Goal: Contribute content: Contribute content

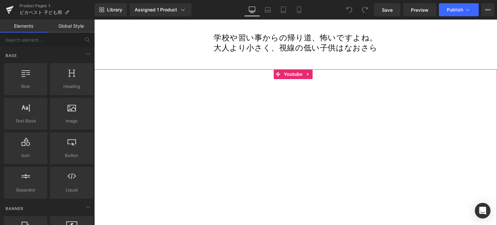
scroll to position [1131, 0]
click at [311, 73] on icon at bounding box center [308, 75] width 5 height 5
click at [316, 70] on link at bounding box center [313, 75] width 8 height 10
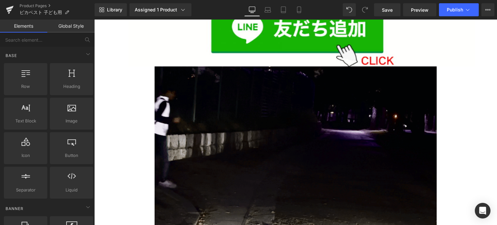
scroll to position [904, 0]
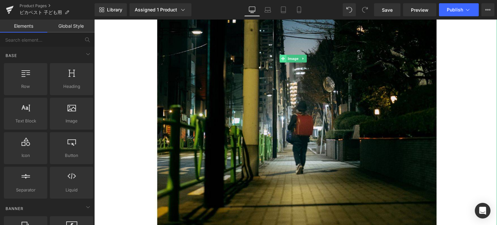
click at [285, 55] on span at bounding box center [283, 59] width 7 height 8
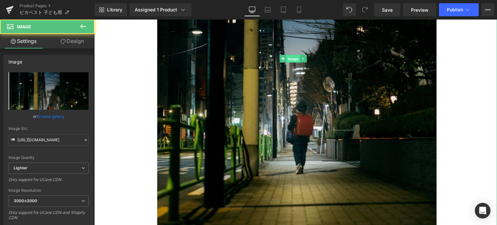
click at [293, 55] on span "Image" at bounding box center [293, 59] width 14 height 8
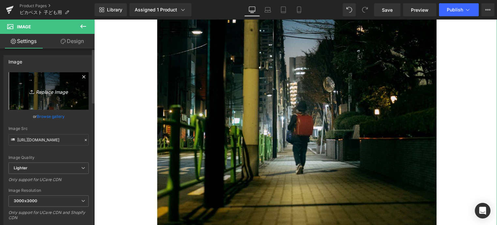
click at [55, 89] on icon "Replace Image" at bounding box center [49, 91] width 52 height 8
type input "C:\fakepath\2.jpg"
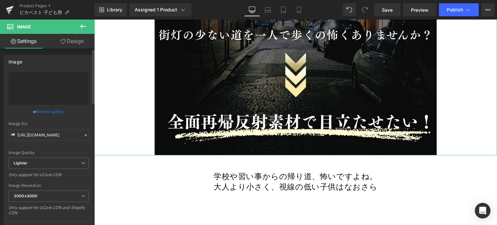
type input "[URL][DOMAIN_NAME]"
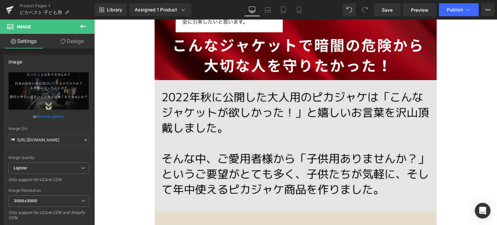
scroll to position [1958, 0]
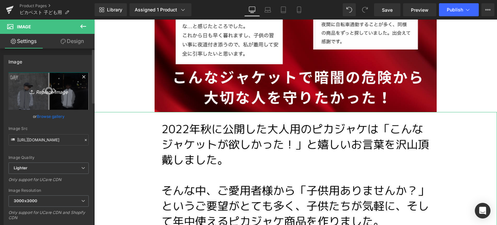
click at [48, 91] on icon "Replace Image" at bounding box center [49, 91] width 52 height 8
type input "C:\fakepath\4.jpg"
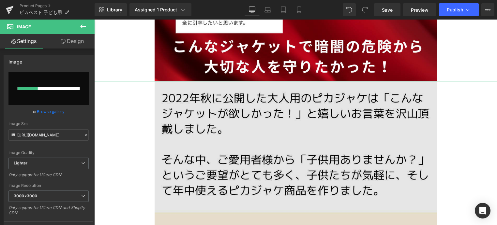
scroll to position [1991, 0]
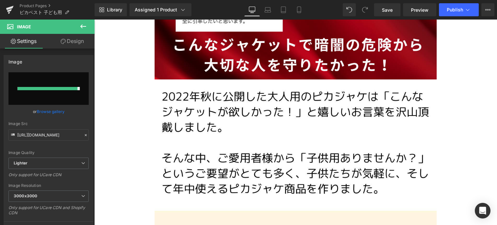
type input "[URL][DOMAIN_NAME]"
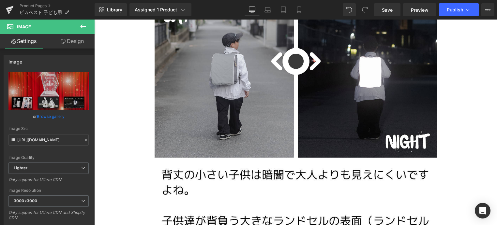
scroll to position [2327, 0]
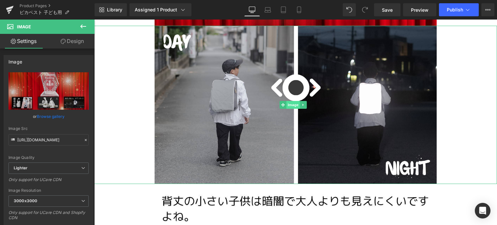
click at [294, 101] on span "Image" at bounding box center [293, 105] width 14 height 8
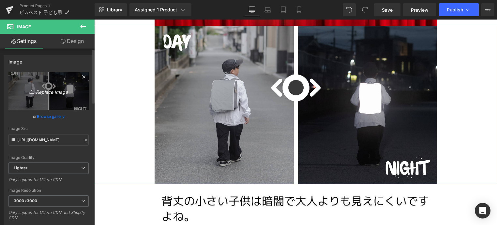
click at [40, 92] on icon "Replace Image" at bounding box center [49, 91] width 52 height 8
type input "C:\fakepath\3.jpg"
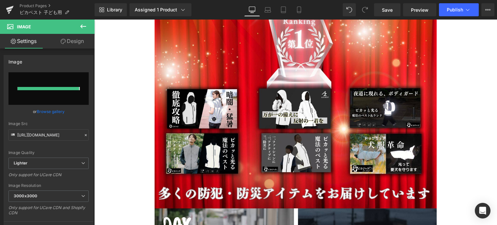
type input "[URL][DOMAIN_NAME]"
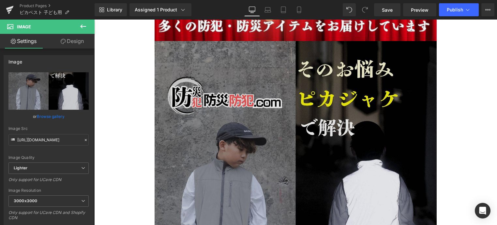
scroll to position [2300, 0]
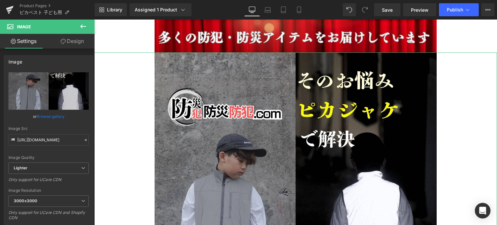
click at [81, 44] on link "Design" at bounding box center [72, 41] width 47 height 15
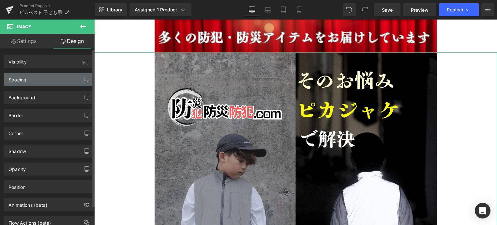
click at [65, 76] on div "Spacing" at bounding box center [48, 79] width 89 height 12
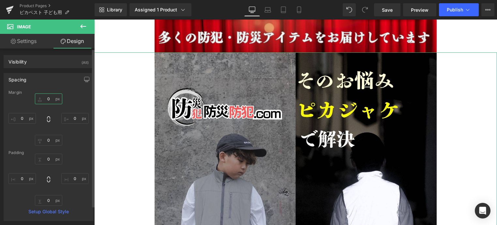
click at [43, 100] on input "0" at bounding box center [48, 99] width 27 height 11
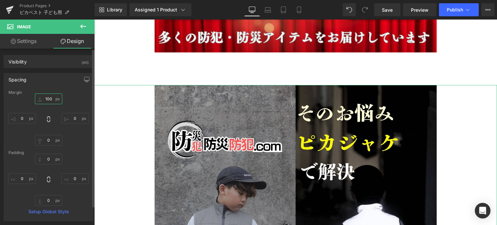
type input "1100"
click at [15, 133] on div "[DATE] [DATE] 0px 0 0px 0 0px 0" at bounding box center [48, 120] width 80 height 52
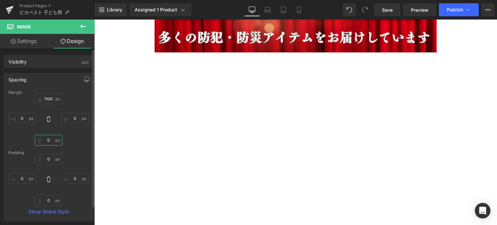
click at [44, 138] on input "0" at bounding box center [48, 140] width 27 height 11
type input "100"
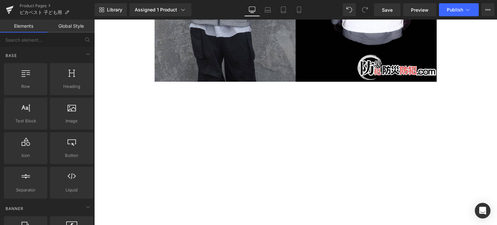
scroll to position [2796, 0]
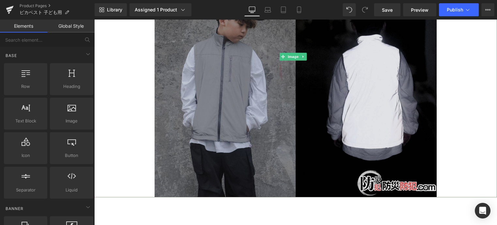
click at [355, 85] on img at bounding box center [296, 57] width 282 height 282
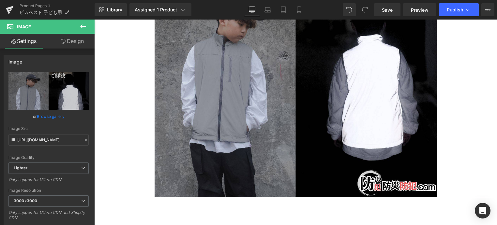
click at [78, 45] on link "Design" at bounding box center [72, 41] width 47 height 15
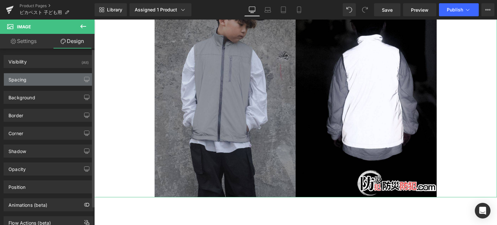
type input "1100"
type input "0"
type input "1100"
type input "0"
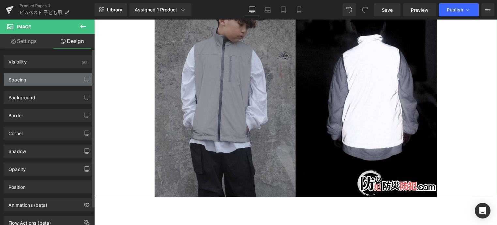
type input "0"
click at [61, 78] on div "Spacing" at bounding box center [48, 79] width 89 height 12
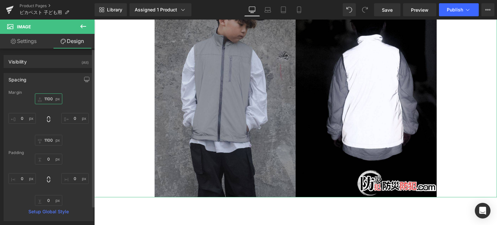
click at [47, 98] on input "1100" at bounding box center [48, 99] width 27 height 11
click at [50, 99] on input "1100" at bounding box center [48, 99] width 27 height 11
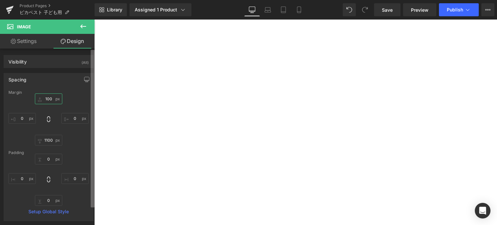
scroll to position [2793, 0]
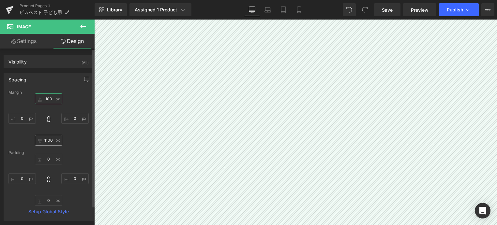
type input "100"
click at [51, 139] on input "1100" at bounding box center [48, 140] width 27 height 11
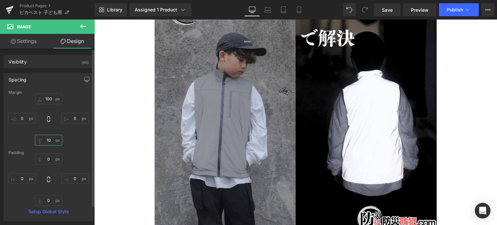
type input "100"
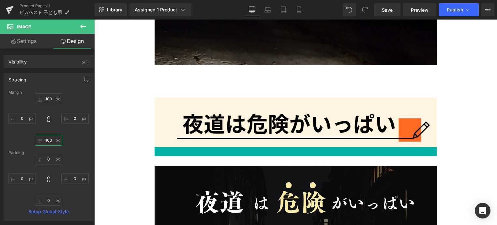
scroll to position [666, 0]
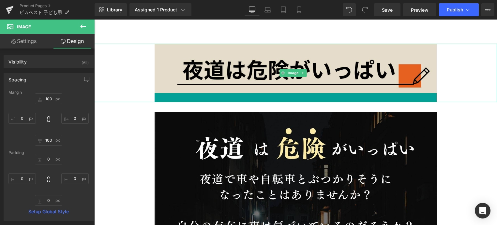
click at [309, 67] on img at bounding box center [296, 73] width 282 height 59
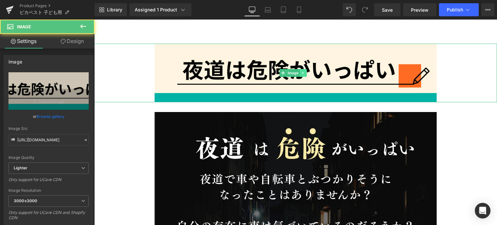
click at [307, 69] on link at bounding box center [303, 73] width 7 height 8
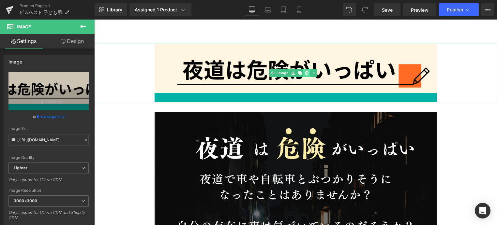
click at [307, 71] on icon at bounding box center [307, 73] width 4 height 4
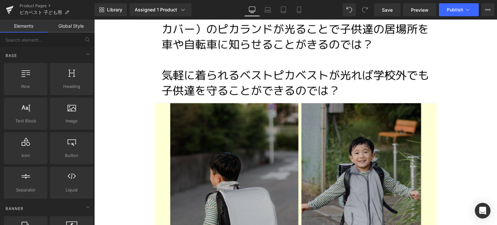
scroll to position [2604, 0]
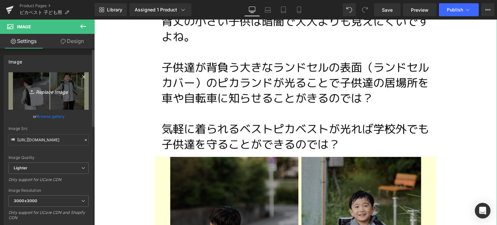
click at [51, 91] on icon "Replace Image" at bounding box center [49, 91] width 52 height 8
type input "C:\fakepath\5.jpg"
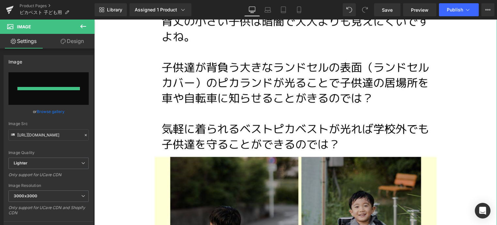
type input "[URL][DOMAIN_NAME]"
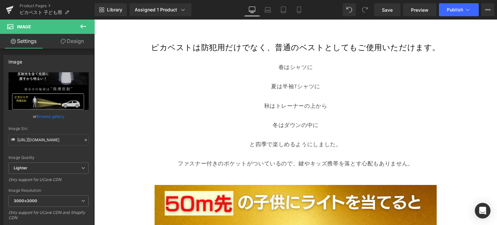
scroll to position [2857, 0]
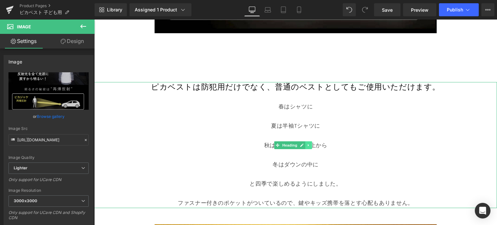
click at [308, 144] on icon at bounding box center [308, 145] width 1 height 2
click at [310, 142] on link at bounding box center [312, 146] width 7 height 8
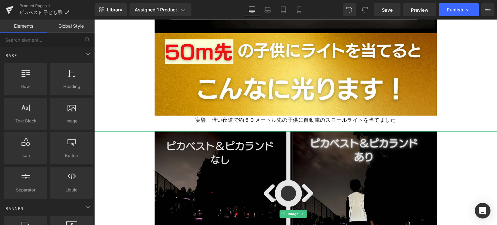
click at [285, 163] on img at bounding box center [296, 213] width 282 height 165
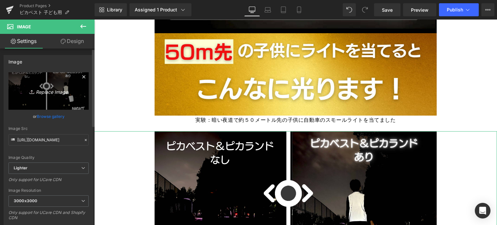
click at [57, 94] on icon "Replace Image" at bounding box center [49, 91] width 52 height 8
type input "C:\fakepath\6.jpg"
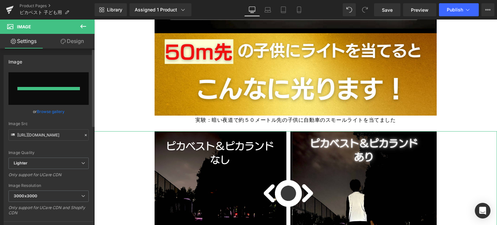
type input "[URL][DOMAIN_NAME]"
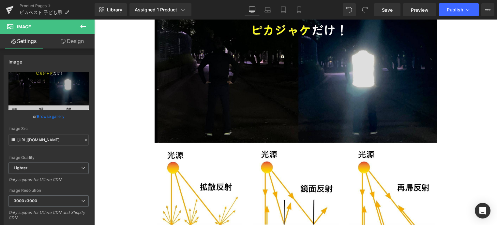
scroll to position [3097, 0]
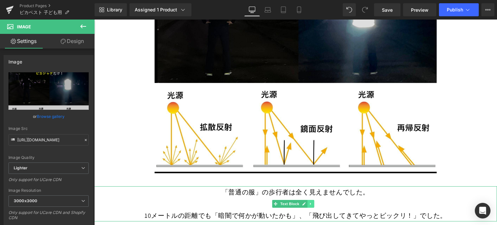
click at [312, 200] on link at bounding box center [311, 204] width 7 height 8
click at [323, 200] on link at bounding box center [321, 204] width 7 height 8
click at [323, 198] on p at bounding box center [295, 204] width 403 height 12
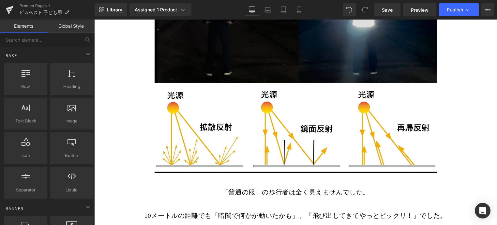
click at [300, 187] on div "「普通の服」の歩行者は全く見えませんでした。 10メートルの距離でも「暗闇で何かが動いたかも」、「飛び出してきてやっとビックリ！」でした。 Text Block" at bounding box center [295, 204] width 403 height 35
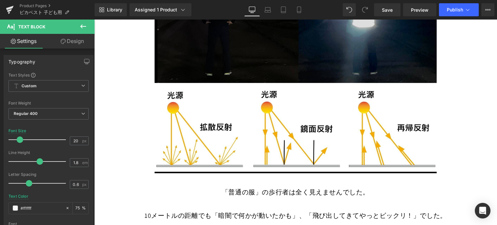
click at [82, 44] on link "Design" at bounding box center [72, 41] width 47 height 15
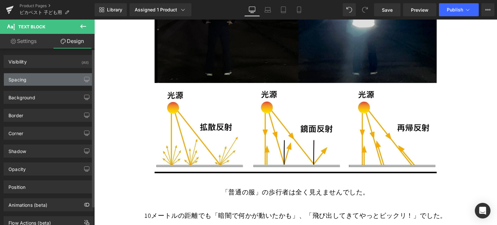
type input "20"
type input "0"
type input "20"
type input "0"
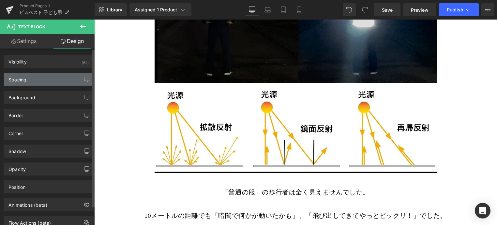
type input "0"
click at [59, 83] on div "Spacing" at bounding box center [48, 79] width 89 height 12
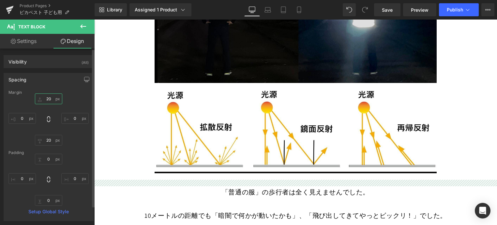
click at [50, 98] on input "20" at bounding box center [48, 99] width 27 height 11
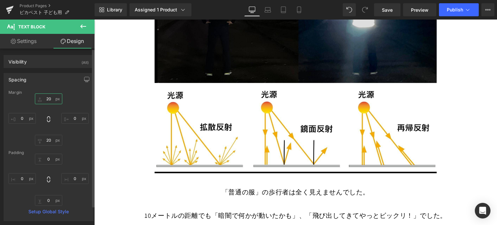
drag, startPoint x: 50, startPoint y: 98, endPoint x: 46, endPoint y: 98, distance: 4.2
click at [46, 98] on input "20" at bounding box center [48, 99] width 27 height 11
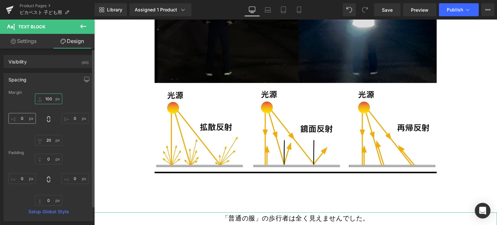
type input "100"
click at [23, 117] on input "0" at bounding box center [21, 118] width 27 height 11
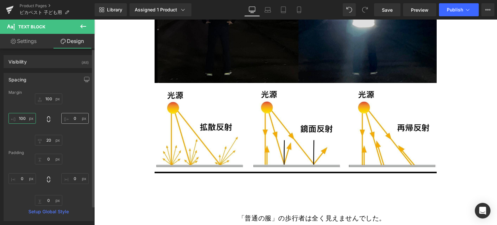
type input "1100"
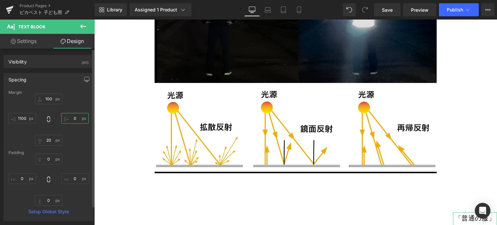
click at [76, 117] on input "0" at bounding box center [74, 118] width 27 height 11
type input "1100"
click at [47, 141] on input "20" at bounding box center [48, 140] width 27 height 11
type input "10100"
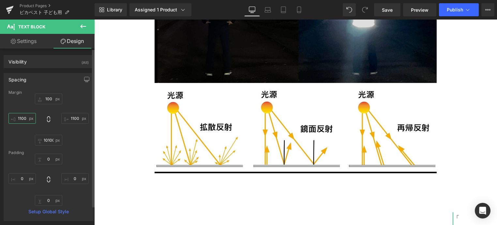
click at [23, 119] on input "1100" at bounding box center [21, 118] width 27 height 11
click at [69, 118] on input "1100" at bounding box center [74, 118] width 27 height 11
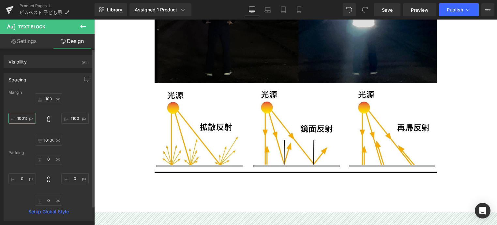
click at [26, 117] on input "100100" at bounding box center [21, 118] width 27 height 11
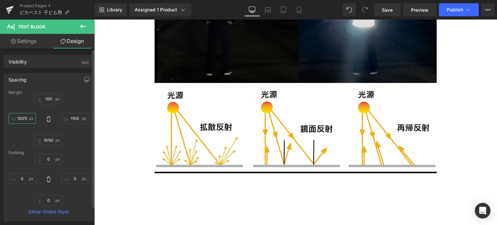
click at [25, 117] on input "100100" at bounding box center [21, 118] width 27 height 11
click at [26, 118] on input "100100" at bounding box center [21, 118] width 27 height 11
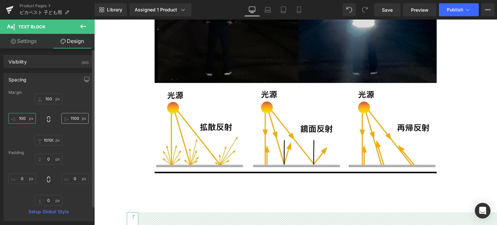
type input "100"
click at [72, 116] on input "1100" at bounding box center [74, 118] width 27 height 11
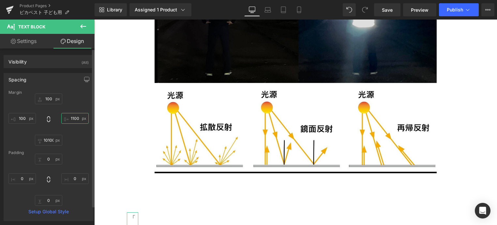
click at [72, 116] on input "1100" at bounding box center [74, 118] width 27 height 11
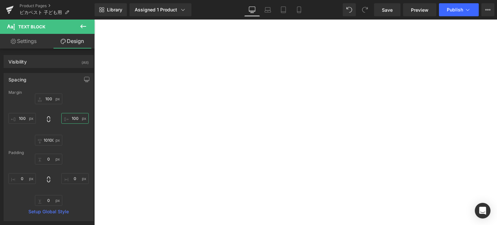
scroll to position [3542, 0]
type input "100"
click at [47, 139] on input "10100" at bounding box center [48, 140] width 27 height 11
click at [50, 141] on input "10100" at bounding box center [48, 140] width 27 height 11
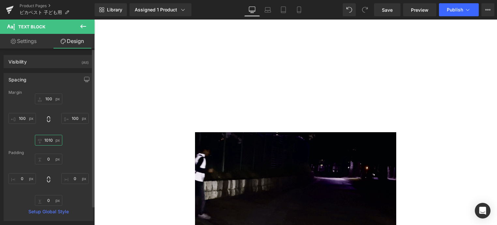
type input "100"
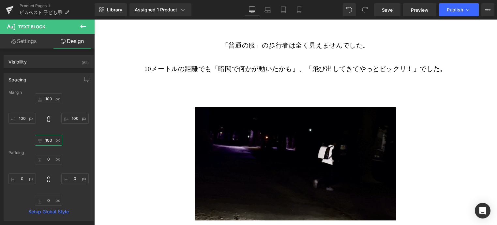
scroll to position [3349, 0]
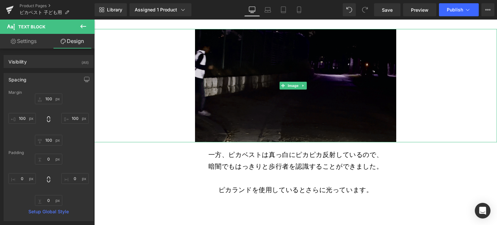
click at [390, 85] on img at bounding box center [296, 86] width 202 height 114
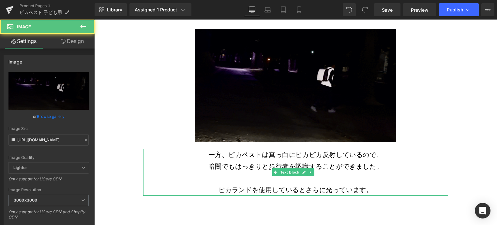
click at [368, 149] on p "一方、ピカベストは真っ白にピカピカ反射しているので、" at bounding box center [295, 155] width 305 height 12
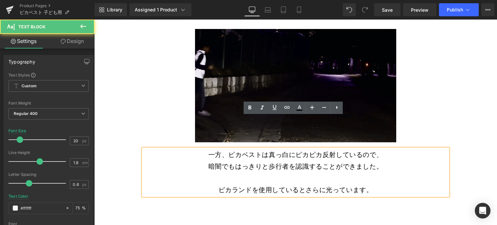
click at [311, 173] on p at bounding box center [295, 179] width 305 height 12
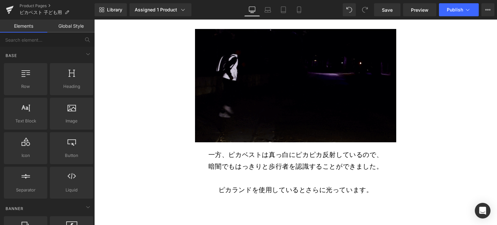
click at [385, 173] on p at bounding box center [295, 179] width 305 height 12
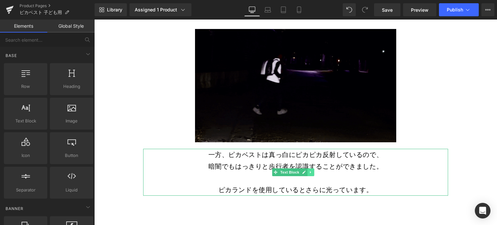
click at [310, 171] on icon at bounding box center [310, 172] width 1 height 2
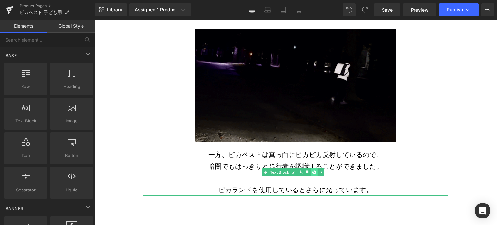
click at [312, 169] on link at bounding box center [314, 173] width 7 height 8
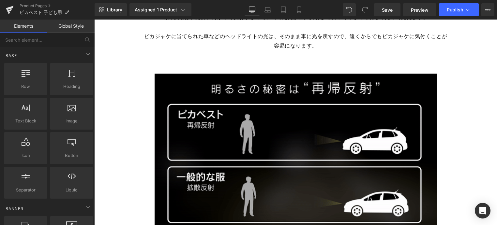
scroll to position [3730, 0]
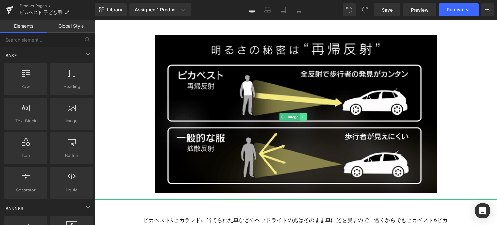
click at [305, 113] on link at bounding box center [303, 117] width 7 height 8
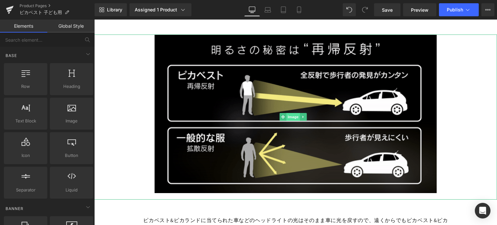
click at [285, 113] on link "Image" at bounding box center [290, 117] width 20 height 8
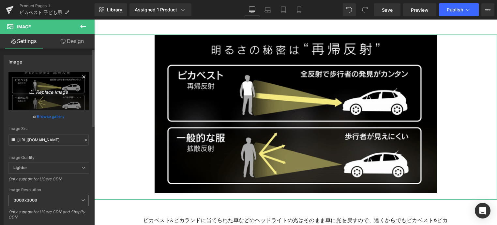
click at [64, 100] on link "Replace Image" at bounding box center [48, 91] width 80 height 38
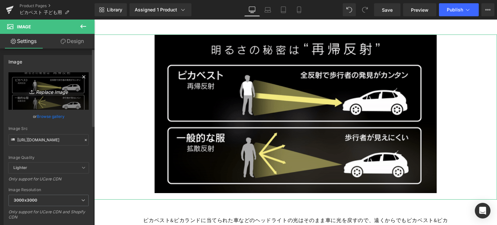
type input "C:\fakepath\7.jpg"
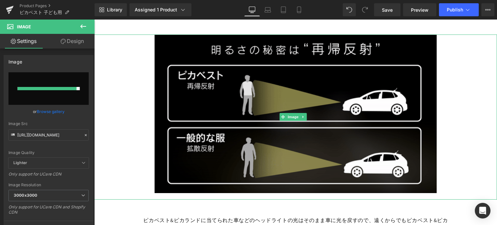
type input "[URL][DOMAIN_NAME]"
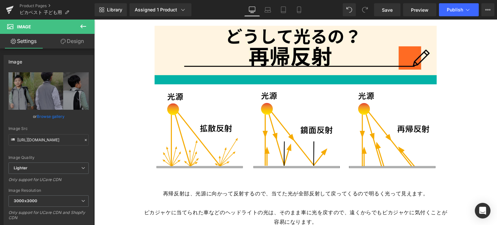
scroll to position [3528, 0]
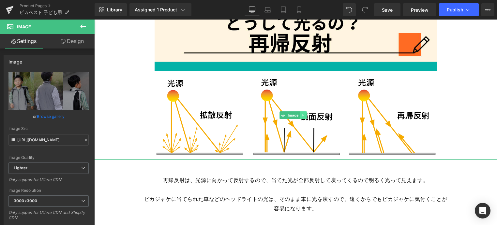
click at [305, 114] on icon at bounding box center [304, 116] width 4 height 4
click at [305, 112] on link at bounding box center [306, 116] width 7 height 8
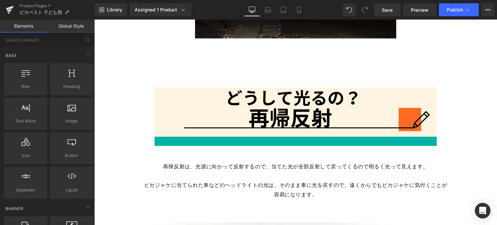
scroll to position [3440, 0]
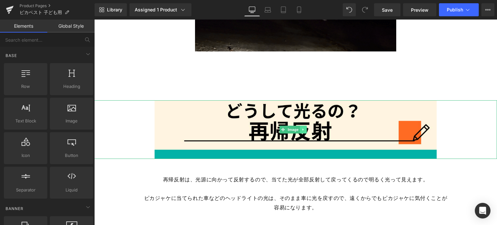
click at [305, 128] on icon at bounding box center [304, 130] width 4 height 4
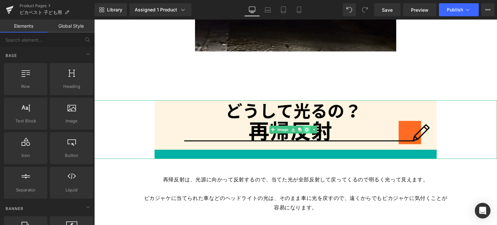
click at [305, 126] on link at bounding box center [306, 130] width 7 height 8
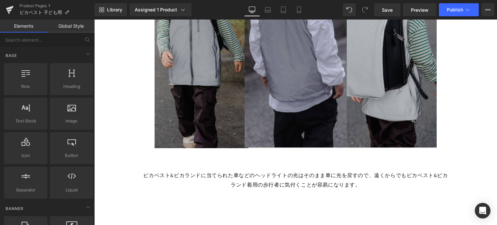
scroll to position [3767, 0]
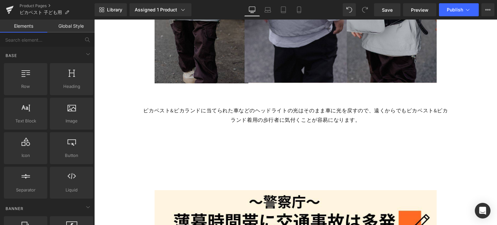
click at [322, 106] on div "ピカベスト&ピカランドに当てられた車などのヘッドライトの光はそのまま車に光を戻すので、遠くからでもピカベスト&ピカランド着用の歩行者に気付くことが容易になりま…" at bounding box center [295, 115] width 305 height 19
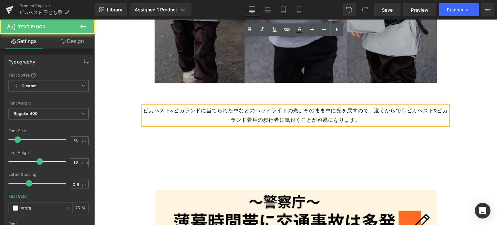
scroll to position [3799, 0]
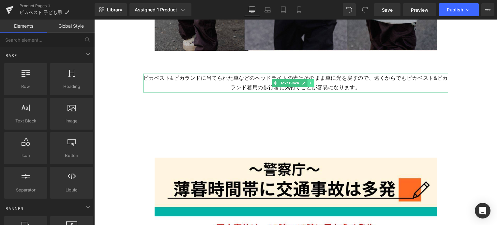
click at [311, 82] on icon at bounding box center [310, 83] width 1 height 2
click at [311, 79] on link at bounding box center [314, 83] width 7 height 8
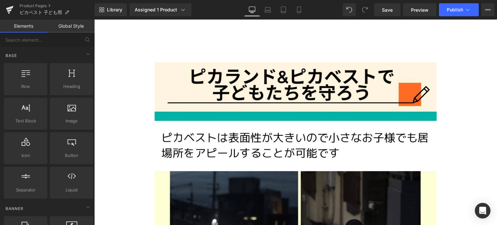
scroll to position [4342, 0]
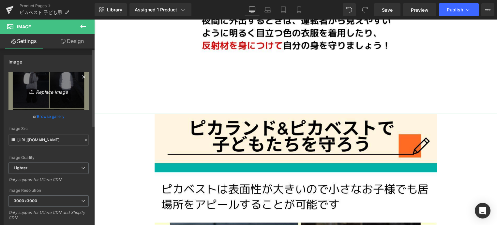
click at [59, 90] on icon "Replace Image" at bounding box center [49, 91] width 52 height 8
type input "C:\fakepath\8.jpg"
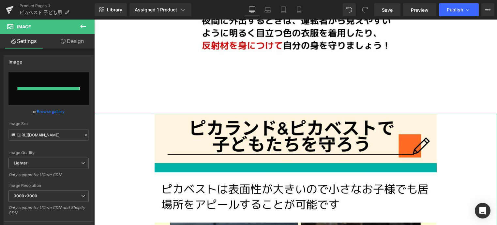
type input "[URL][DOMAIN_NAME]"
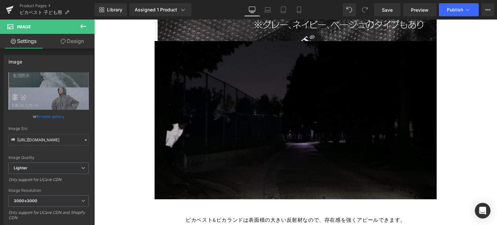
scroll to position [4684, 0]
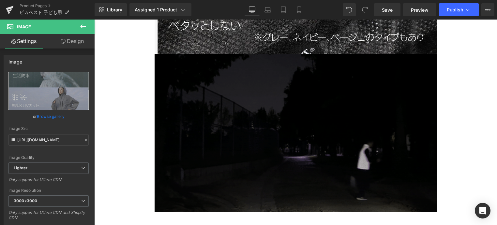
click at [338, 107] on img at bounding box center [296, 133] width 282 height 159
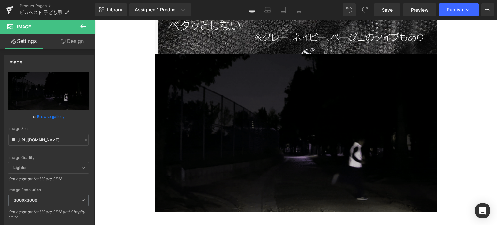
click at [79, 41] on link "Design" at bounding box center [72, 41] width 47 height 15
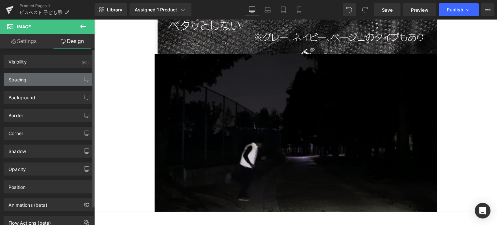
type input "0"
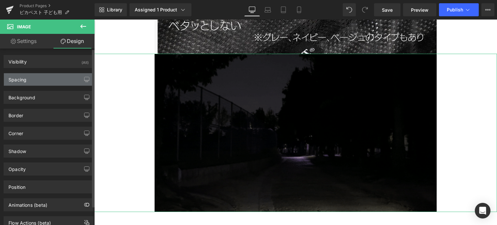
type input "0"
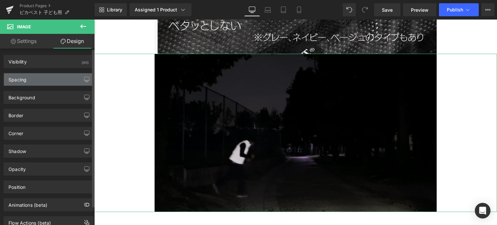
type input "0"
click at [57, 79] on div "Spacing" at bounding box center [48, 79] width 89 height 12
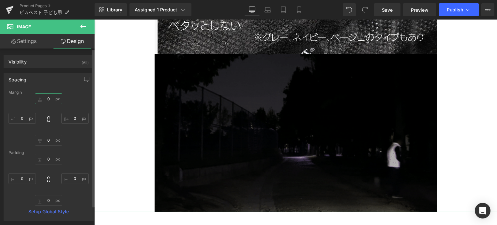
click at [47, 97] on input "0" at bounding box center [48, 99] width 27 height 11
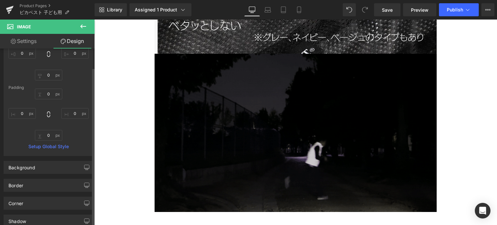
scroll to position [48, 0]
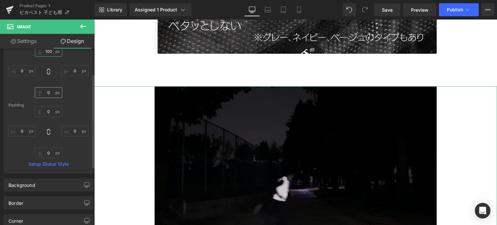
type input "100"
click at [45, 95] on input "0" at bounding box center [48, 92] width 27 height 11
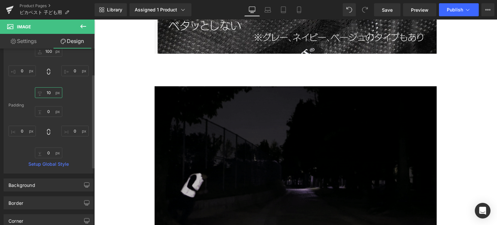
type input "100"
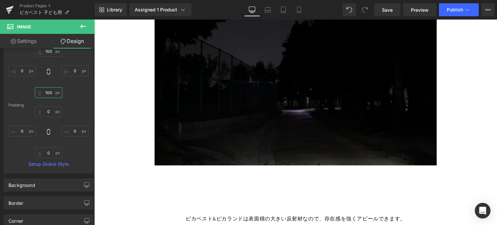
scroll to position [4789, 0]
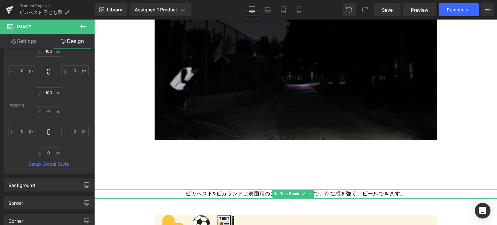
click at [389, 191] on span "ピカベスト&ピカランドは表面積の大きい反射材なので、存在感を強くアピールできます。" at bounding box center [296, 194] width 220 height 7
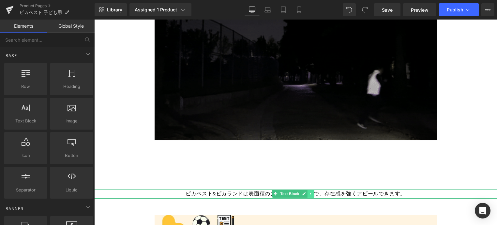
click at [313, 190] on link at bounding box center [311, 194] width 7 height 8
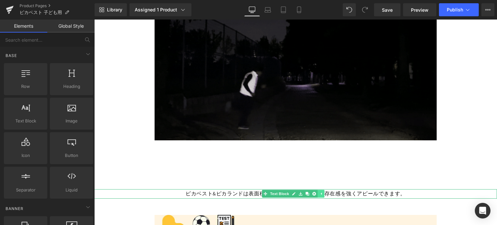
click at [313, 192] on icon at bounding box center [315, 194] width 4 height 4
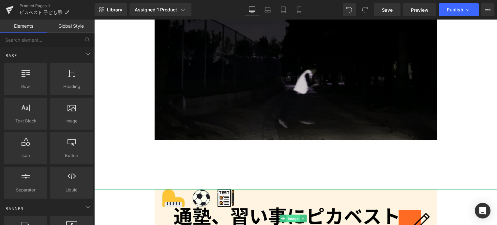
click at [297, 215] on span "Image" at bounding box center [293, 219] width 14 height 8
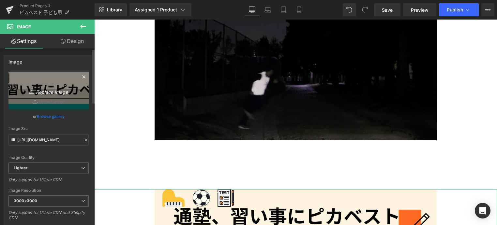
click at [64, 94] on icon "Replace Image" at bounding box center [49, 91] width 52 height 8
type input "C:\fakepath\9.jpg"
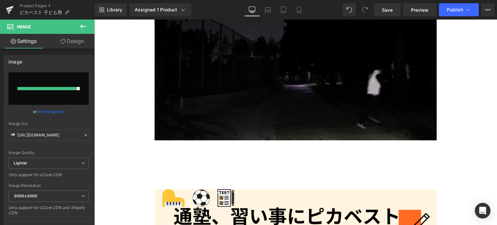
type input "[URL][DOMAIN_NAME]"
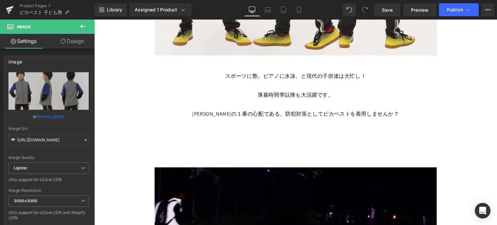
scroll to position [5166, 0]
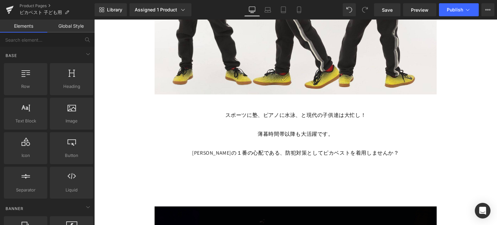
click at [323, 150] on span "[PERSON_NAME]の１番の心配である、防犯対策としてピカベストを着用しませんか？" at bounding box center [295, 153] width 207 height 7
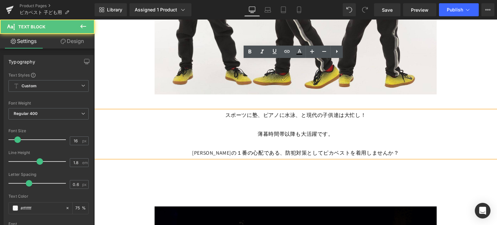
click at [313, 150] on span "[PERSON_NAME]の１番の心配である、防犯対策としてピカベストを着用しませんか？" at bounding box center [295, 153] width 207 height 7
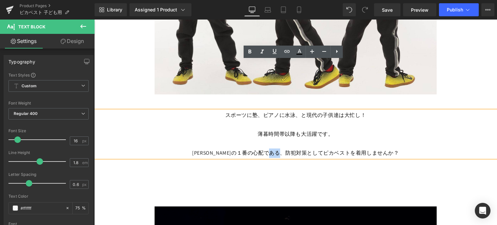
drag, startPoint x: 308, startPoint y: 104, endPoint x: 320, endPoint y: 104, distance: 11.4
click at [320, 150] on span "[PERSON_NAME]の１番の心配である、防犯対策としてピカベストを着用しませんか？" at bounding box center [295, 153] width 207 height 7
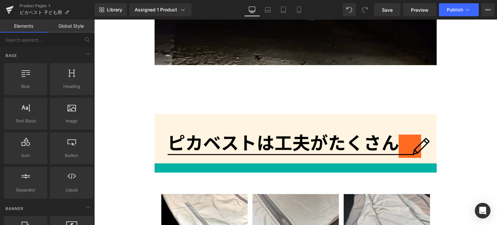
scroll to position [5492, 0]
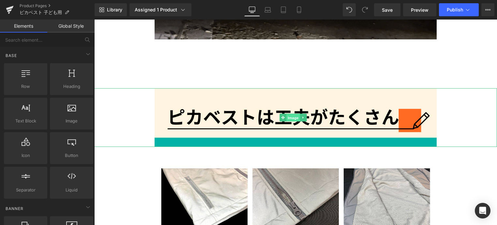
click at [294, 114] on span "Image" at bounding box center [293, 118] width 14 height 8
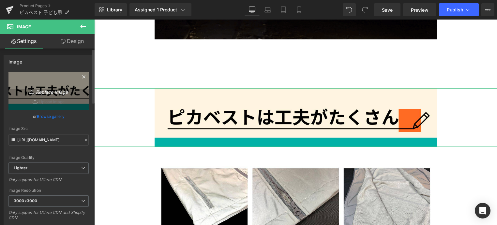
click at [54, 91] on icon "Replace Image" at bounding box center [49, 91] width 52 height 8
type input "C:\fakepath\10.jpg"
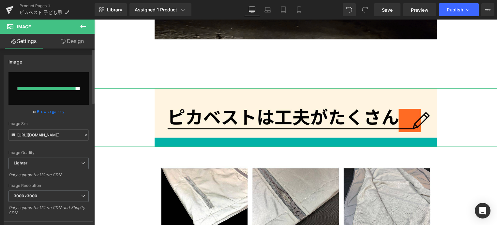
type input "[URL][DOMAIN_NAME]"
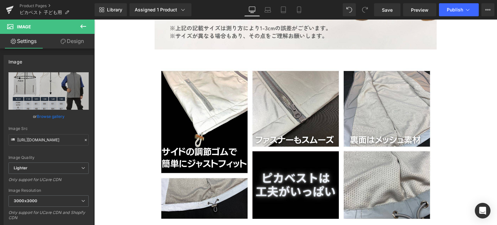
scroll to position [5853, 0]
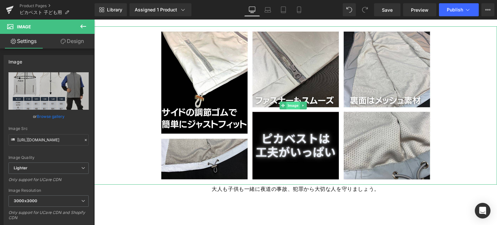
click at [286, 102] on span "Image" at bounding box center [293, 106] width 14 height 8
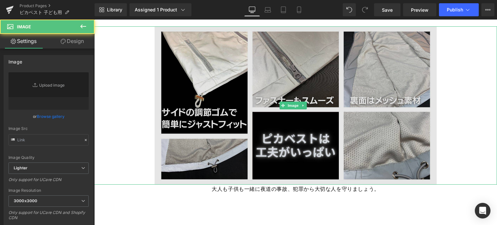
type input "[URL][DOMAIN_NAME]"
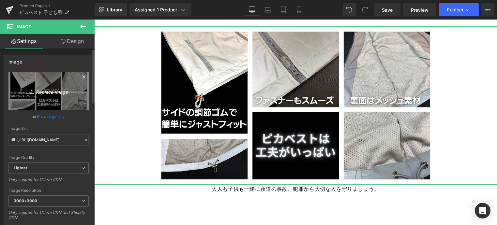
click at [52, 84] on link "Replace Image" at bounding box center [48, 91] width 80 height 38
type input "C:\fakepath\11.jpg"
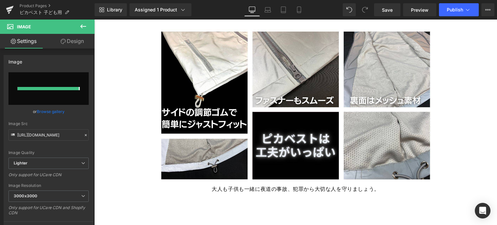
type input "[URL][DOMAIN_NAME]"
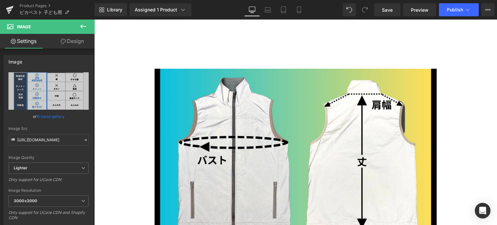
scroll to position [6204, 0]
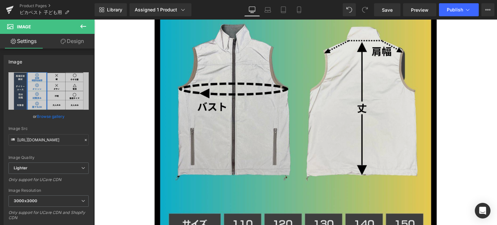
click at [315, 132] on img at bounding box center [296, 203] width 282 height 376
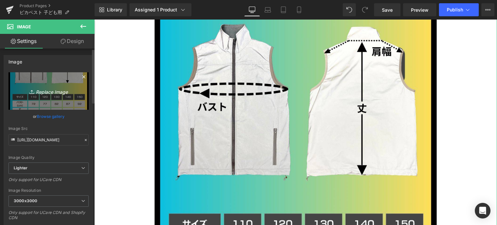
click at [56, 95] on link "Replace Image" at bounding box center [48, 91] width 80 height 38
type input "C:\fakepath\12.jpg"
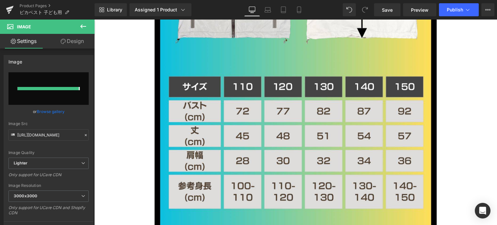
type input "[URL][DOMAIN_NAME]"
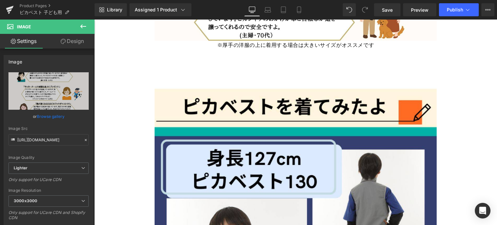
scroll to position [6501, 0]
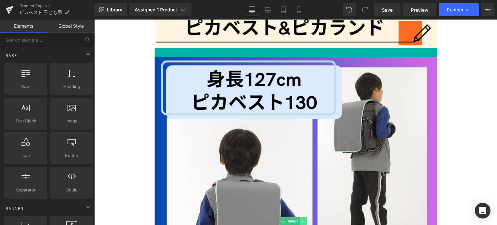
click at [304, 220] on icon at bounding box center [304, 222] width 4 height 4
click at [304, 218] on link at bounding box center [306, 222] width 7 height 8
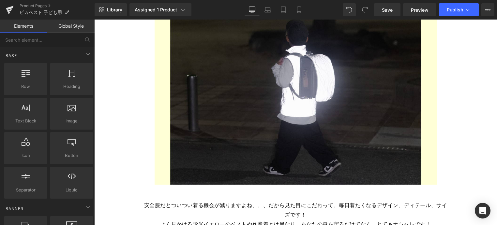
scroll to position [6735, 0]
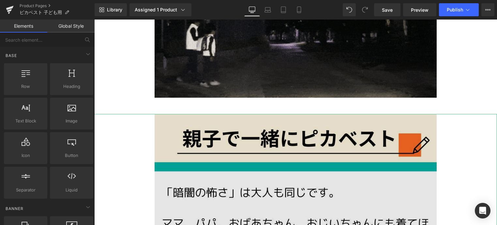
scroll to position [7006, 0]
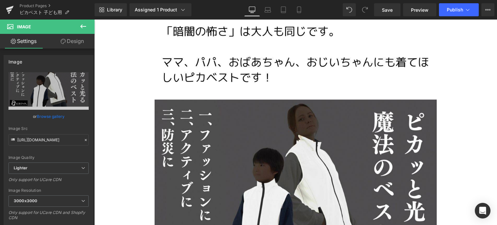
scroll to position [7191, 0]
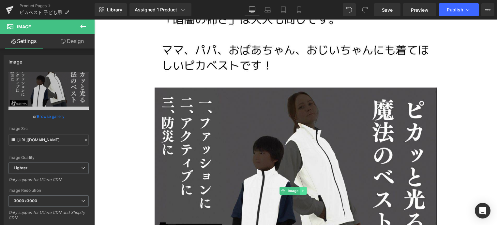
click at [303, 189] on icon at bounding box center [304, 191] width 4 height 4
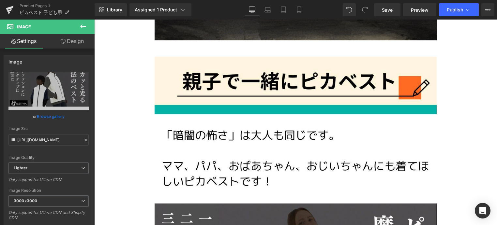
scroll to position [7039, 0]
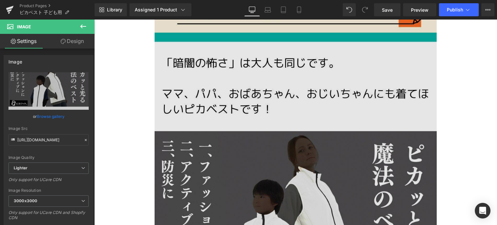
scroll to position [7138, 0]
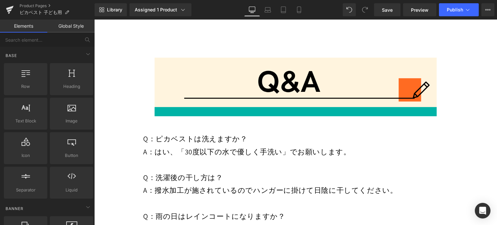
scroll to position [7315, 0]
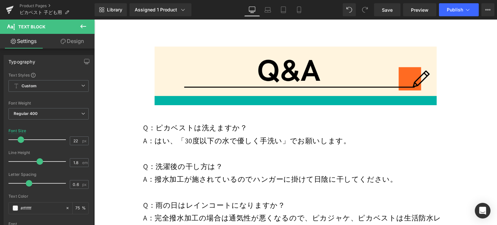
click at [81, 45] on link "Design" at bounding box center [72, 41] width 47 height 15
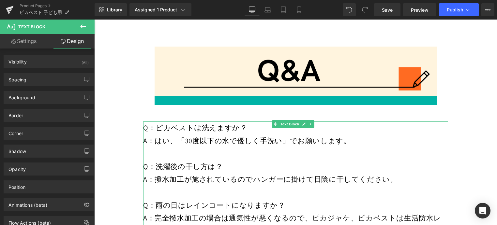
click at [177, 123] on span "Q：ピカベストは洗えますか？" at bounding box center [195, 127] width 104 height 9
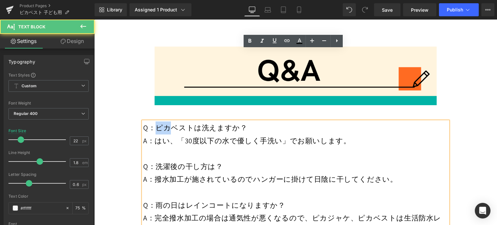
drag, startPoint x: 171, startPoint y: 56, endPoint x: 158, endPoint y: 56, distance: 12.7
click at [158, 123] on span "Q：ピカベストは洗えますか？" at bounding box center [195, 127] width 104 height 9
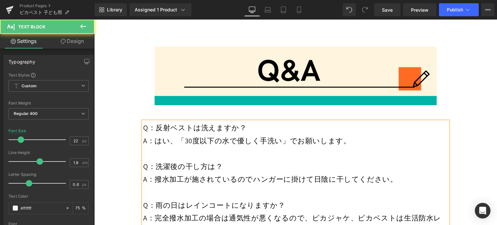
click at [230, 201] on span "Q：雨の日はレインコートになりますか？" at bounding box center [214, 205] width 142 height 9
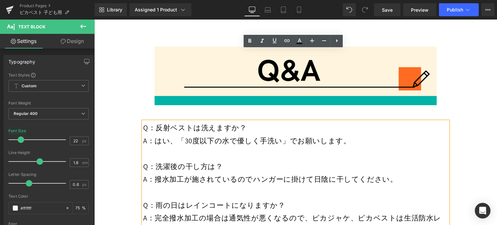
drag, startPoint x: 307, startPoint y: 151, endPoint x: 301, endPoint y: 152, distance: 5.9
click at [306, 214] on span "A：完全撥水加工の場合は通気性が悪くなるので、ピカジャケ、ピカベストは生活防水レベルの撥水です、ご理解くださいませ。" at bounding box center [292, 225] width 298 height 22
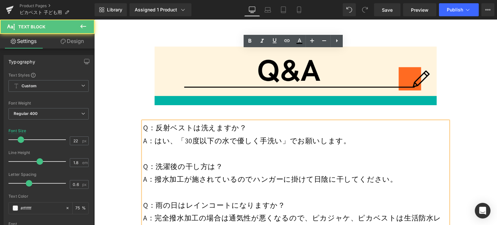
click at [284, 212] on p "A：完全撥水加工の場合は通気性が悪くなるので、ピカジャケ、ピカベストは生活防水レベルの撥水です、ご理解くださいませ。" at bounding box center [295, 225] width 305 height 26
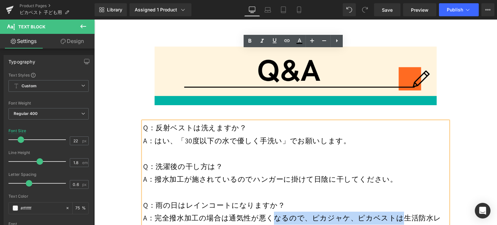
drag, startPoint x: 274, startPoint y: 146, endPoint x: 394, endPoint y: 148, distance: 120.4
click at [394, 214] on span "A：完全撥水加工の場合は通気性が悪くなるので、ピカジャケ、ピカベストは生活防水レベルの撥水です、ご理解くださいませ。" at bounding box center [292, 225] width 298 height 22
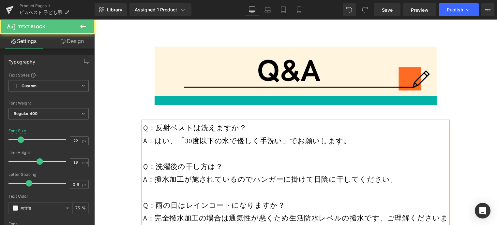
drag, startPoint x: 169, startPoint y: 185, endPoint x: 158, endPoint y: 183, distance: 11.6
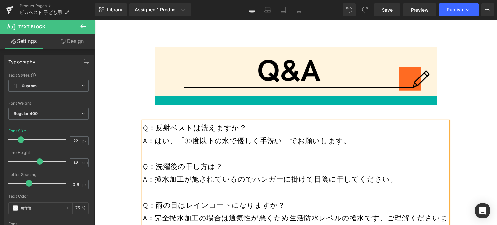
drag, startPoint x: 177, startPoint y: 197, endPoint x: 287, endPoint y: 197, distance: 110.3
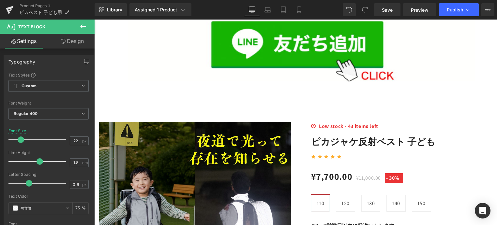
scroll to position [7562, 0]
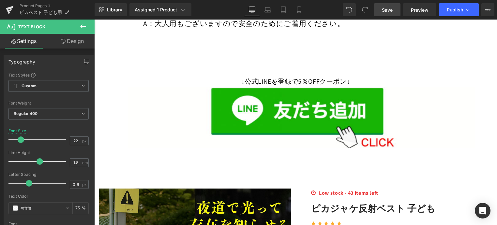
click at [389, 11] on span "Save" at bounding box center [387, 10] width 11 height 7
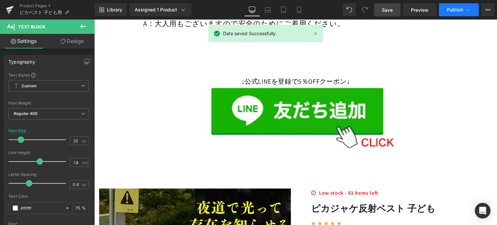
click at [450, 9] on span "Publish" at bounding box center [455, 9] width 16 height 5
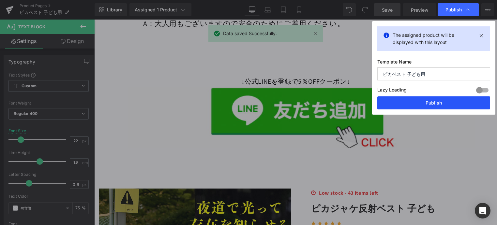
drag, startPoint x: 437, startPoint y: 103, endPoint x: 208, endPoint y: 4, distance: 248.7
click at [437, 103] on button "Publish" at bounding box center [434, 103] width 113 height 13
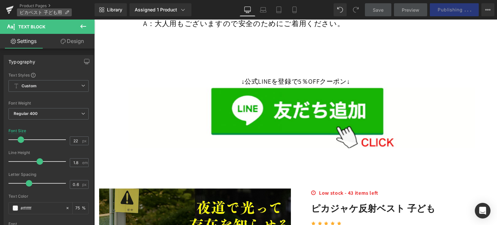
click at [67, 12] on icon at bounding box center [67, 12] width 5 height 5
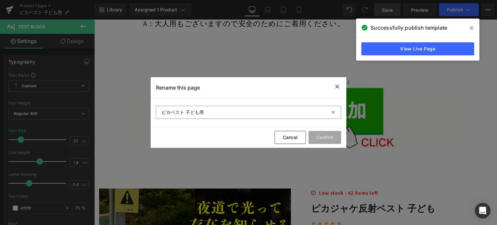
drag, startPoint x: 170, startPoint y: 114, endPoint x: 158, endPoint y: 113, distance: 12.4
click at [158, 113] on input "ピカベスト 子ども用" at bounding box center [248, 112] width 185 height 13
type input "反射ベスト 子ども用"
click at [325, 139] on button "Confirm" at bounding box center [325, 137] width 33 height 13
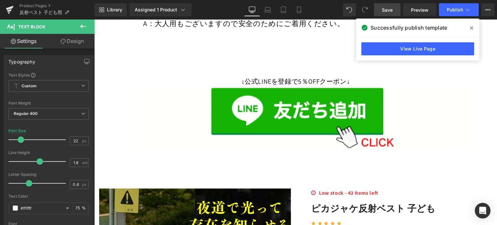
drag, startPoint x: 458, startPoint y: 8, endPoint x: 430, endPoint y: 37, distance: 39.9
click at [430, 0] on div "Image You are previewing how the will restyle your page. You can not edit Eleme…" at bounding box center [248, 0] width 497 height 0
click at [41, 13] on span "反射ベスト 子ども用" at bounding box center [41, 12] width 42 height 5
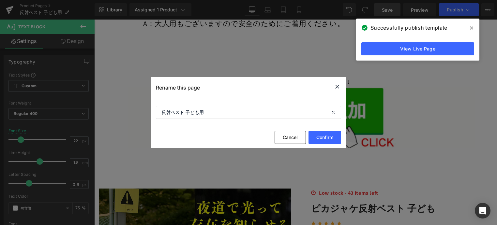
click at [333, 87] on div "Rename this page" at bounding box center [249, 87] width 196 height 21
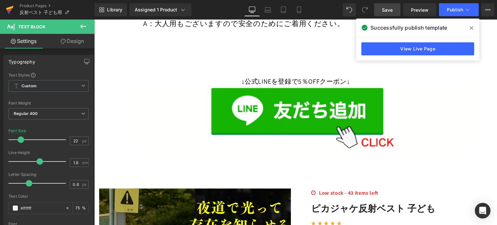
click at [7, 8] on icon at bounding box center [10, 8] width 8 height 4
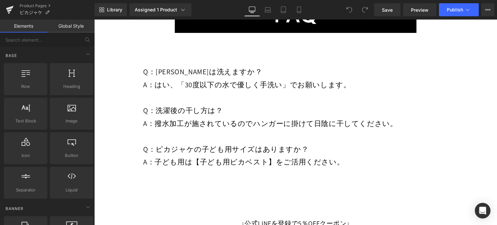
scroll to position [11839, 0]
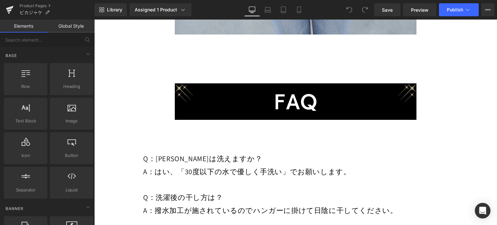
drag, startPoint x: 494, startPoint y: 31, endPoint x: 573, endPoint y: 223, distance: 207.3
click at [94, 20] on div at bounding box center [94, 20] width 0 height 0
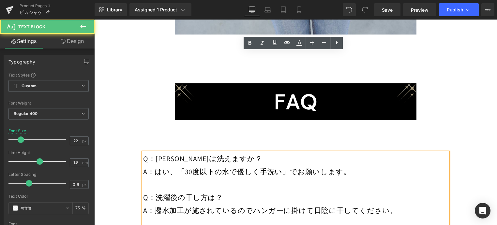
click at [174, 154] on span "Q：ピカジャケは洗えますか？" at bounding box center [202, 158] width 119 height 9
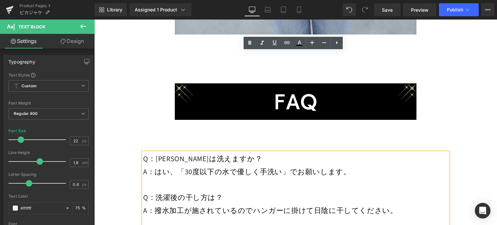
drag, startPoint x: 200, startPoint y: 147, endPoint x: 241, endPoint y: 149, distance: 41.8
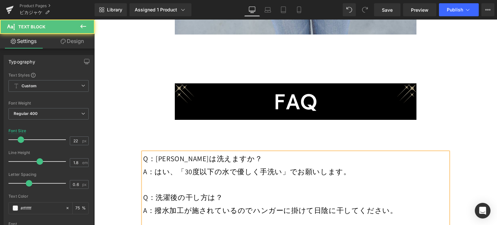
drag, startPoint x: 237, startPoint y: 148, endPoint x: 255, endPoint y: 150, distance: 18.3
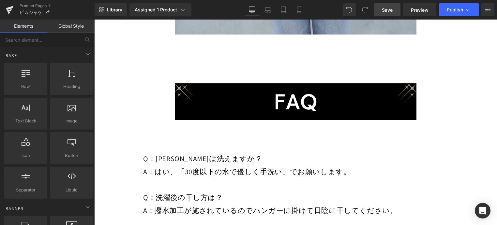
click at [385, 10] on span "Save" at bounding box center [387, 10] width 11 height 7
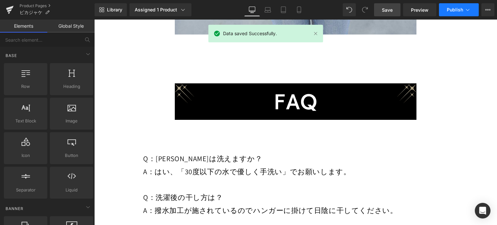
click at [449, 9] on span "Publish" at bounding box center [455, 9] width 16 height 5
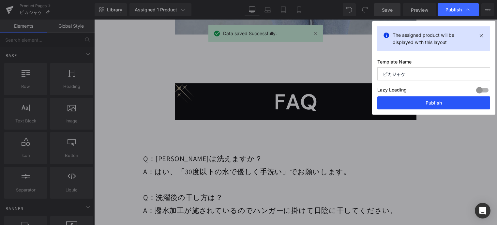
click at [432, 100] on button "Publish" at bounding box center [434, 103] width 113 height 13
